Goal: Task Accomplishment & Management: Manage account settings

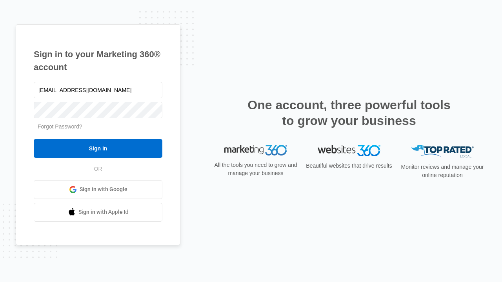
type input "dankie614@gmail.com"
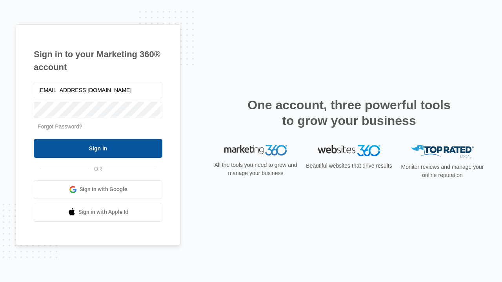
click at [98, 148] on input "Sign In" at bounding box center [98, 148] width 129 height 19
